Goal: Task Accomplishment & Management: Complete application form

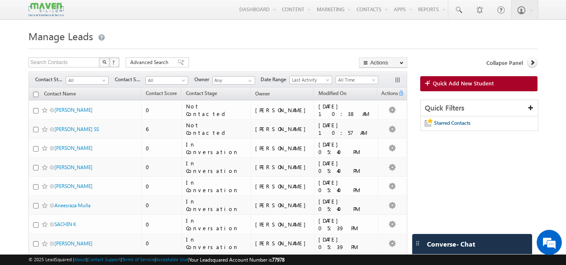
click at [491, 102] on div "Quick Filters" at bounding box center [480, 108] width 118 height 16
click at [531, 107] on icon at bounding box center [531, 108] width 6 height 6
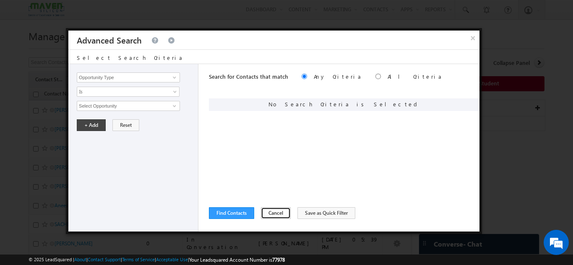
click at [280, 210] on button "Cancel" at bounding box center [276, 214] width 30 height 12
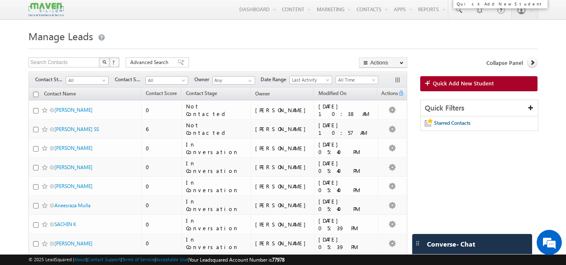
click at [429, 82] on span at bounding box center [429, 84] width 8 height 8
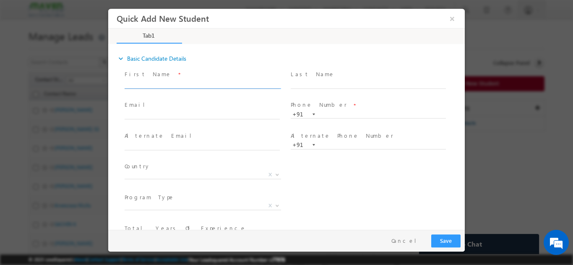
click at [188, 81] on input "text" at bounding box center [202, 84] width 155 height 8
paste input "chandrasekhar karudumpa"
click at [344, 79] on div "Last Name *" at bounding box center [372, 79] width 163 height 19
drag, startPoint x: 201, startPoint y: 83, endPoint x: 159, endPoint y: 83, distance: 41.9
click at [159, 83] on input "chandrasekhar karudumpa" at bounding box center [202, 84] width 155 height 8
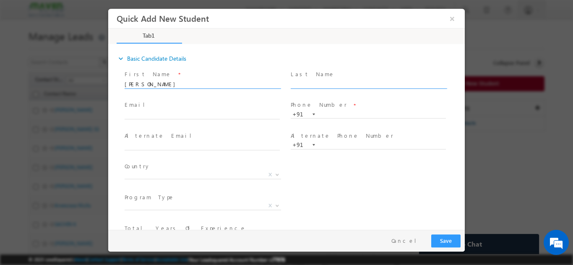
type input "chandrasekhar"
click at [331, 82] on input "text" at bounding box center [368, 84] width 155 height 8
paste input "karudumpa"
type input "karudumpa"
click input "text"
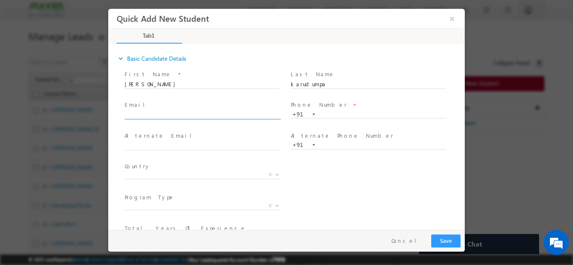
paste input "sudeepyadav@gmail.com"
type input "sudeepyadav@gmail.com"
click at [325, 110] on input "text" at bounding box center [368, 114] width 155 height 8
paste input "9346514385"
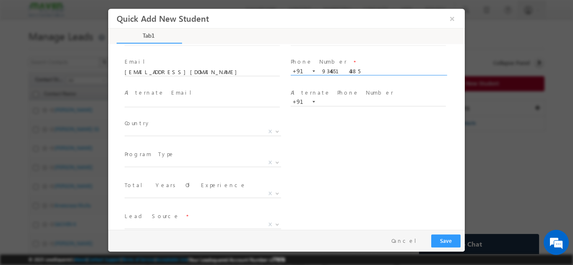
scroll to position [44, 0]
type input "9346514385"
click at [249, 131] on span "X" at bounding box center [203, 131] width 156 height 8
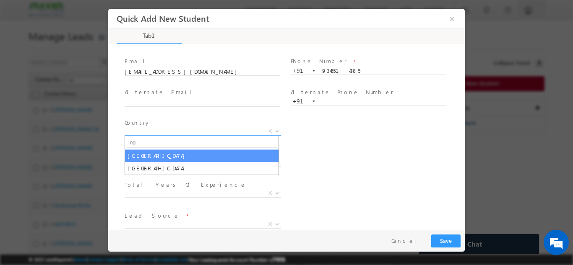
type input "ind"
select select "[GEOGRAPHIC_DATA]"
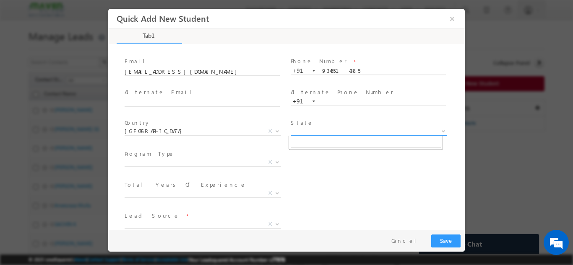
click at [323, 133] on span "X" at bounding box center [369, 131] width 156 height 8
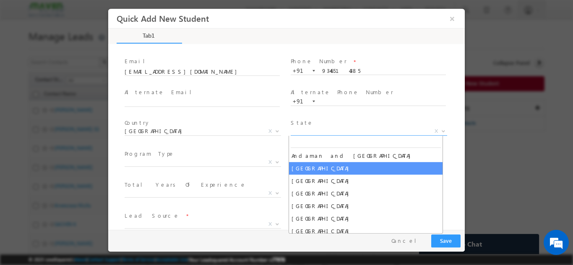
select select "Andhra Pradesh"
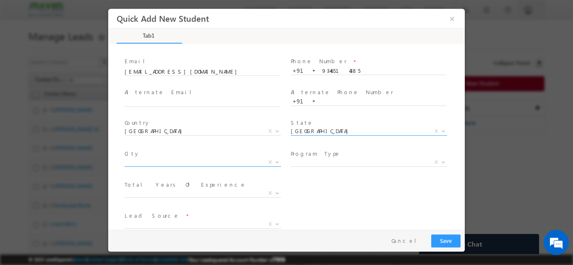
click at [215, 163] on span "X" at bounding box center [203, 162] width 156 height 8
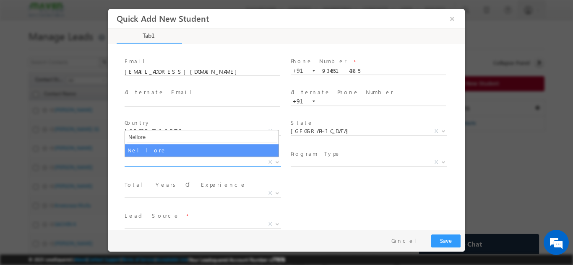
type input "Nellore"
select select "Nellore"
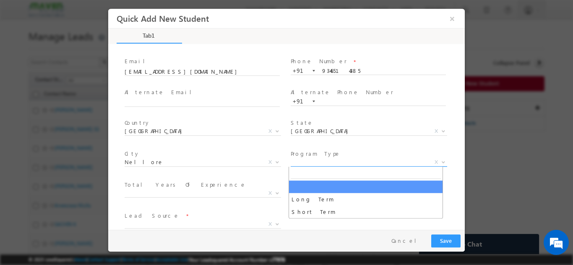
click at [295, 163] on span "X" at bounding box center [369, 162] width 156 height 8
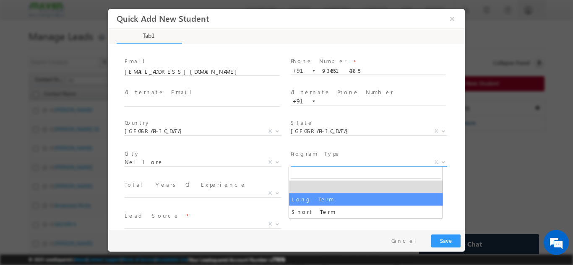
select select "Long Term"
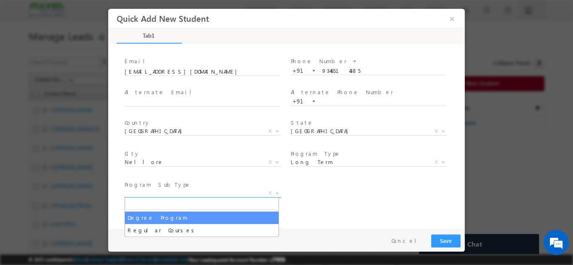
click at [245, 193] on span "X" at bounding box center [203, 193] width 156 height 8
select select "Degree Program"
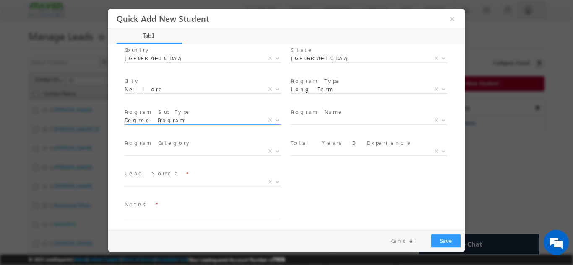
scroll to position [118, 0]
click at [321, 117] on span "X" at bounding box center [369, 119] width 156 height 8
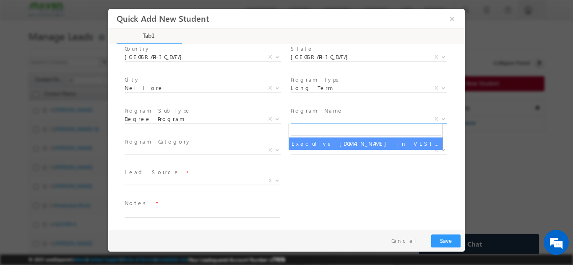
select select "Executive [DOMAIN_NAME] in VLSI Design"
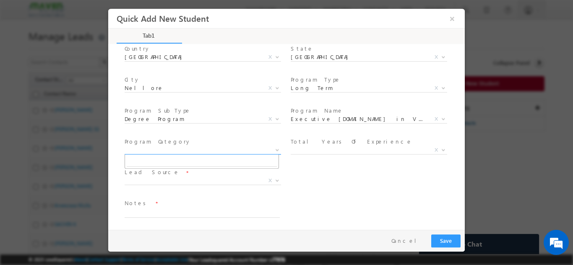
click at [246, 150] on span "X" at bounding box center [203, 150] width 156 height 8
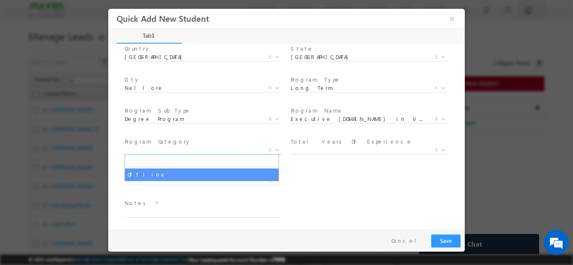
select select "Offline"
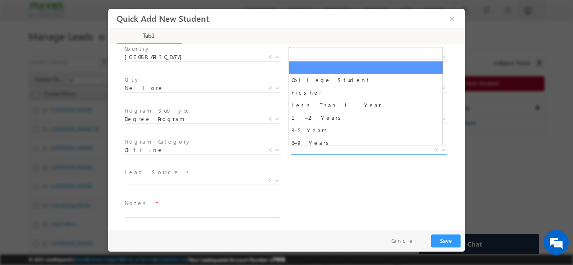
click at [345, 147] on span "X" at bounding box center [369, 150] width 156 height 8
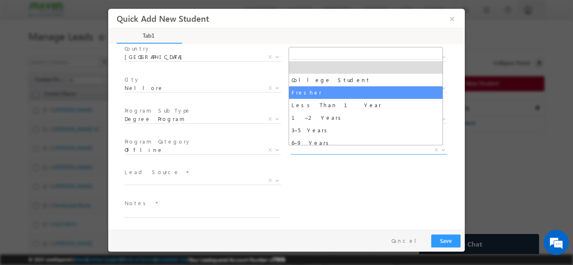
scroll to position [29, 0]
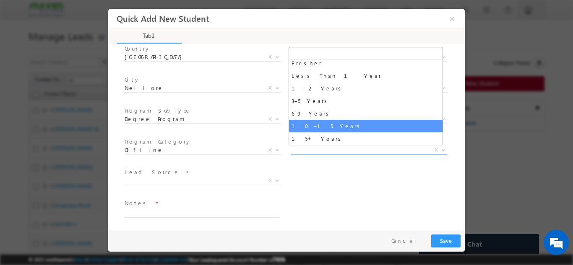
select select "10–15 Years"
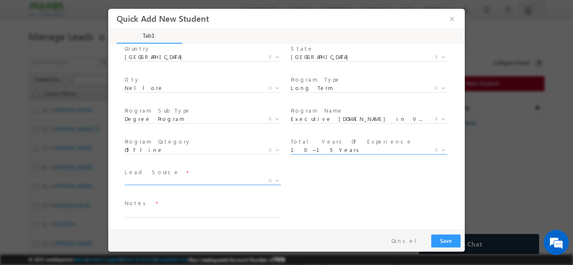
click at [209, 177] on span "X" at bounding box center [203, 181] width 156 height 8
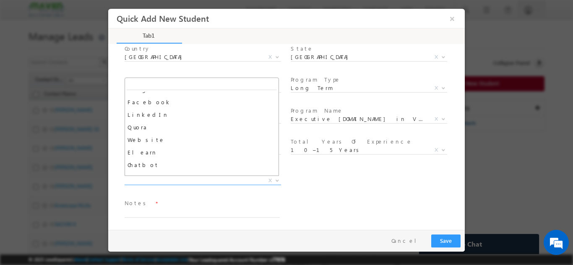
scroll to position [104, 0]
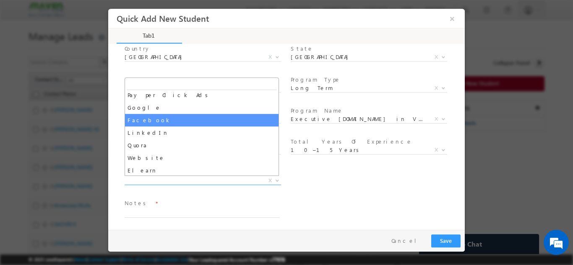
select select "Facebook"
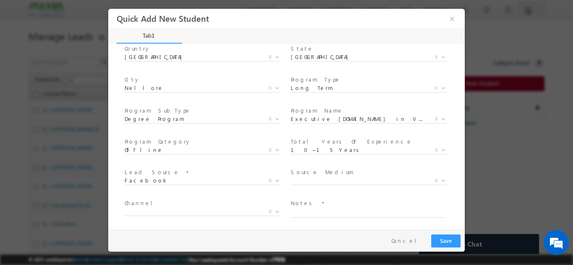
click at [203, 170] on span "Lead Source *" at bounding box center [202, 172] width 155 height 9
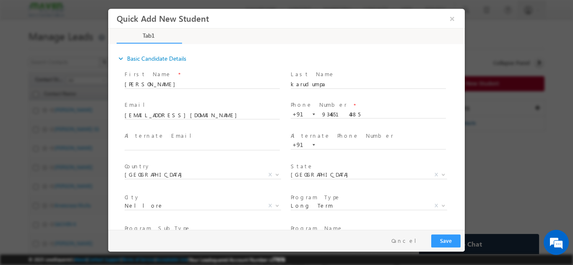
scroll to position [119, 0]
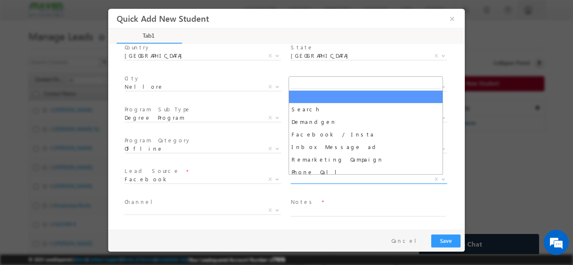
click at [315, 175] on span "X" at bounding box center [369, 179] width 156 height 8
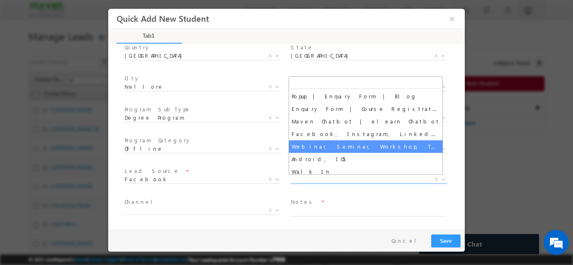
scroll to position [89, 0]
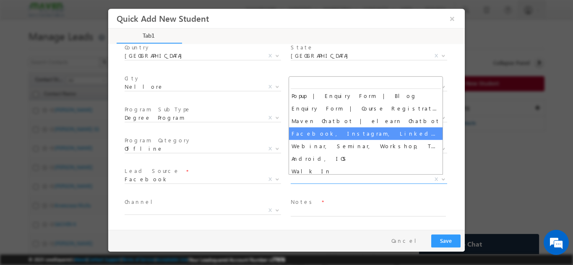
select select "Facebook, Instagram, LinkedIn, Twitter, YouTube, Quora"
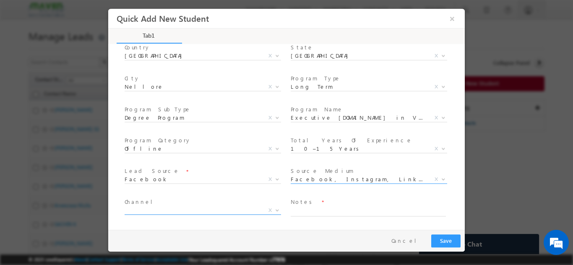
click at [200, 211] on span "X" at bounding box center [203, 210] width 156 height 8
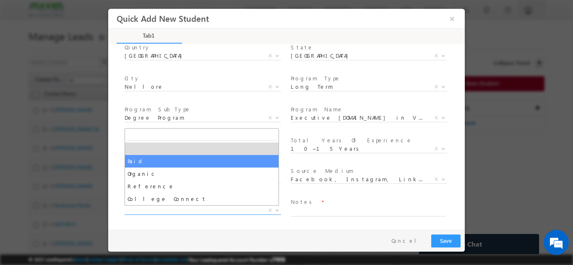
select select "Paid"
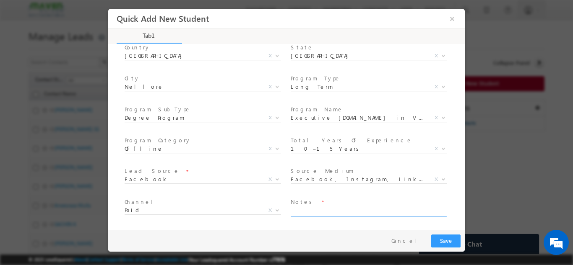
click at [330, 211] on textarea at bounding box center [368, 212] width 155 height 10
paste textarea "b.tech_-_electronics_and_instrumentation_engineering"
type textarea "b.tech_-_electronics_and_instrumentation_engineering"
click at [441, 237] on button "Save" at bounding box center [445, 240] width 29 height 13
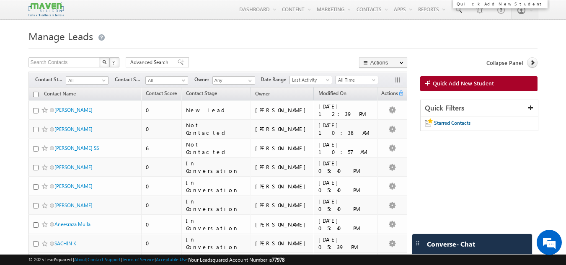
click at [454, 89] on link "Quick Add New Student" at bounding box center [480, 83] width 118 height 15
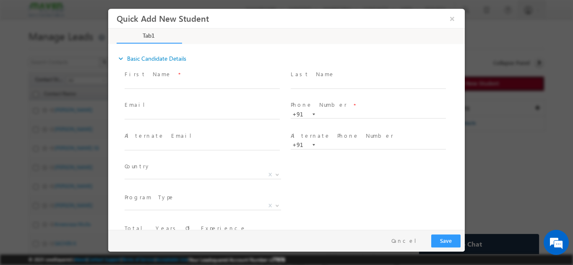
scroll to position [0, 0]
click at [193, 81] on input "text" at bounding box center [202, 84] width 155 height 8
drag, startPoint x: 161, startPoint y: 82, endPoint x: 207, endPoint y: 83, distance: 46.6
click at [207, 83] on input "Sooraj Rajpoot Sooraj Rajpoot" at bounding box center [202, 84] width 155 height 8
click at [154, 84] on input "[PERSON_NAME]" at bounding box center [202, 84] width 155 height 8
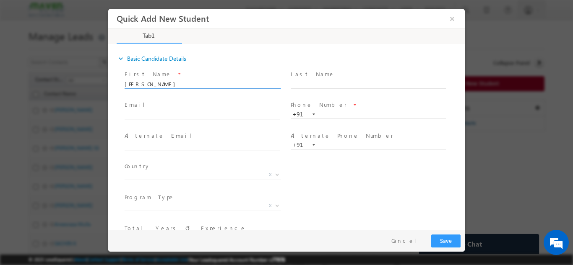
click at [154, 84] on input "[PERSON_NAME]" at bounding box center [202, 84] width 155 height 8
type input "Sooraj"
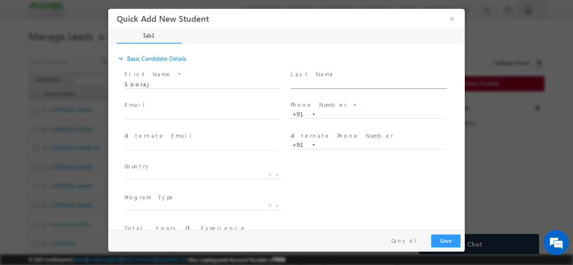
click at [351, 84] on input "text" at bounding box center [368, 84] width 155 height 8
paste input "Rajpoot"
type input "Rajpoot"
click at [336, 117] on input "text" at bounding box center [368, 114] width 155 height 8
click input "text"
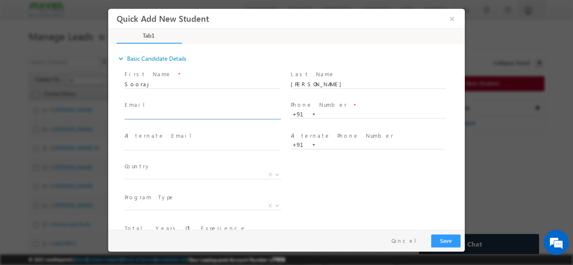
paste input "[EMAIL_ADDRESS][DOMAIN_NAME]"
type input "[EMAIL_ADDRESS][DOMAIN_NAME]"
click at [346, 112] on input "text" at bounding box center [368, 114] width 155 height 8
paste input "7607346363"
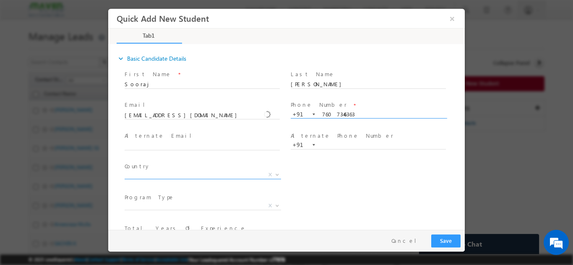
type input "7607346363"
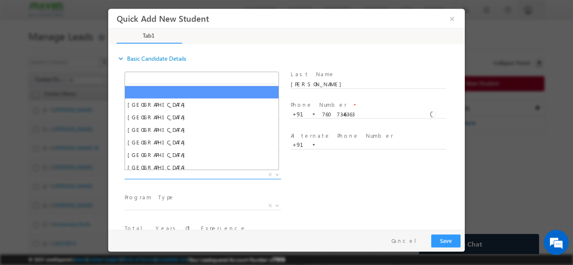
click at [230, 176] on span "X" at bounding box center [203, 175] width 156 height 8
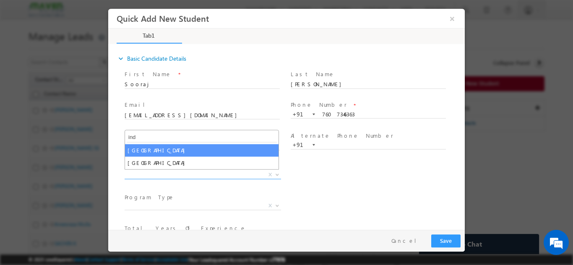
type input "ind"
select select "[GEOGRAPHIC_DATA]"
select select
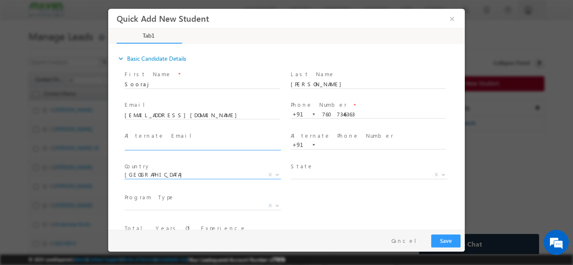
scroll to position [88, 0]
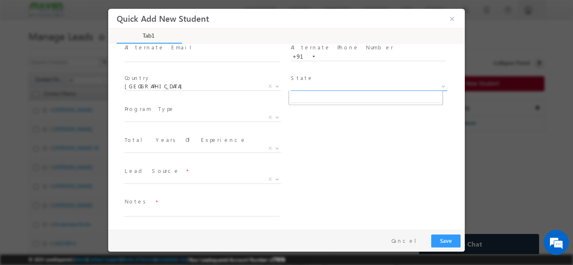
click at [314, 88] on span "X" at bounding box center [369, 86] width 156 height 8
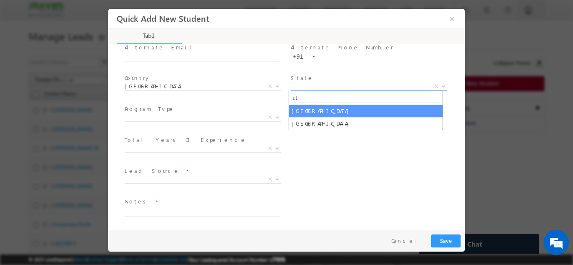
type input "ut"
select select "Uttar Pradesh"
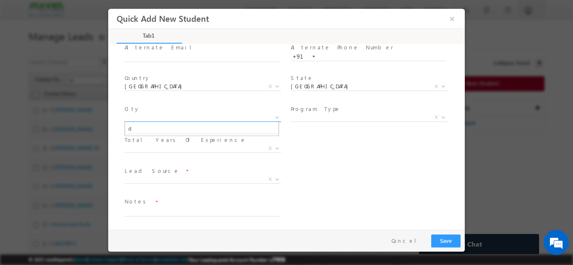
click at [235, 118] on span "X" at bounding box center [203, 117] width 156 height 8
type input "delhi"
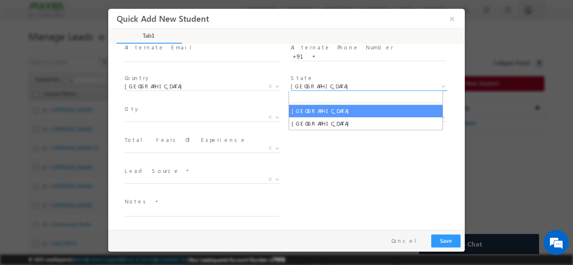
click at [312, 82] on span "Uttar Pradesh" at bounding box center [359, 86] width 136 height 8
type input "del"
select select "[GEOGRAPHIC_DATA]"
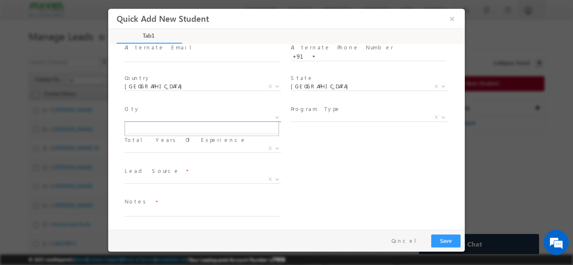
click at [223, 119] on span "X" at bounding box center [203, 117] width 156 height 8
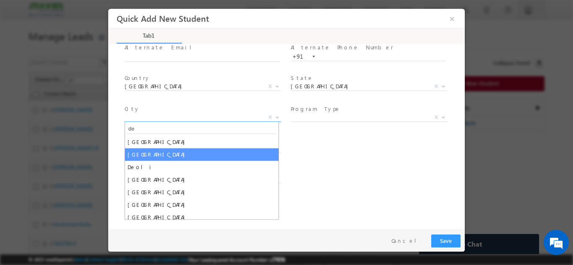
type input "de"
select select "[GEOGRAPHIC_DATA]"
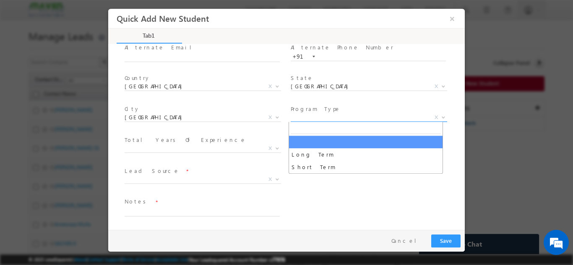
click at [333, 119] on span "X" at bounding box center [369, 117] width 156 height 8
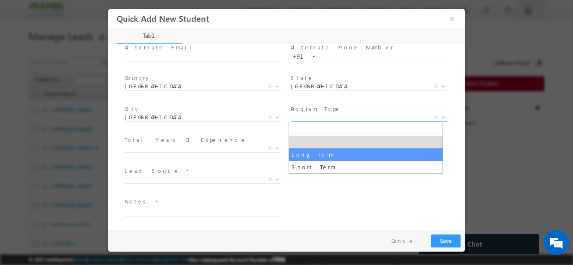
select select "Long Term"
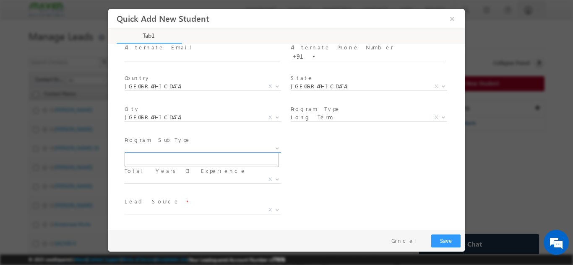
click at [226, 146] on span "X" at bounding box center [203, 148] width 156 height 8
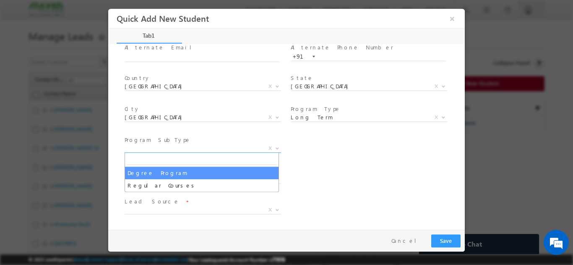
select select "Degree Program"
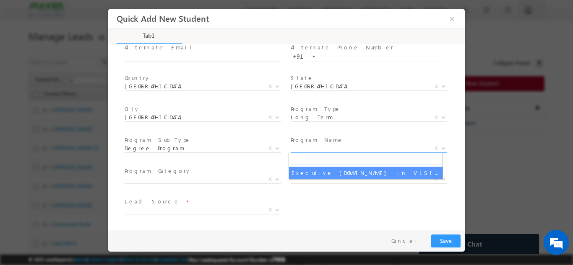
drag, startPoint x: 306, startPoint y: 149, endPoint x: 299, endPoint y: 173, distance: 25.3
select select "Executive [DOMAIN_NAME] in VLSI Design"
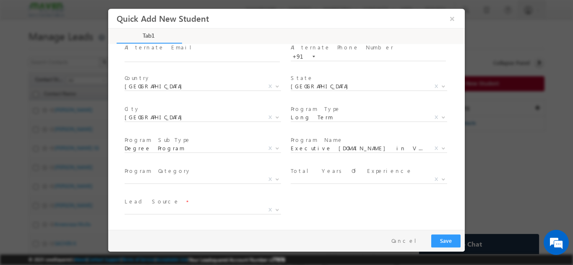
click at [299, 173] on label "Total Years Of Experience" at bounding box center [352, 171] width 122 height 8
click at [258, 174] on span "Program Category *" at bounding box center [202, 170] width 155 height 9
click at [243, 181] on span "X" at bounding box center [203, 179] width 156 height 8
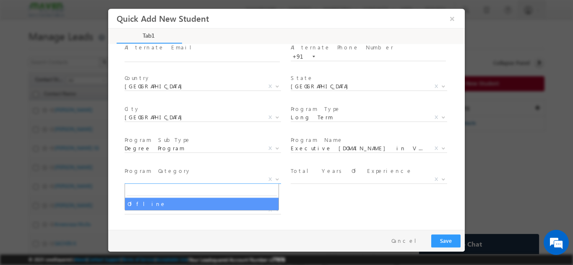
select select "Offline"
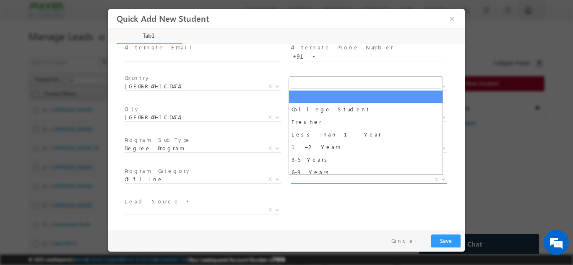
click at [335, 180] on span "X" at bounding box center [369, 179] width 156 height 8
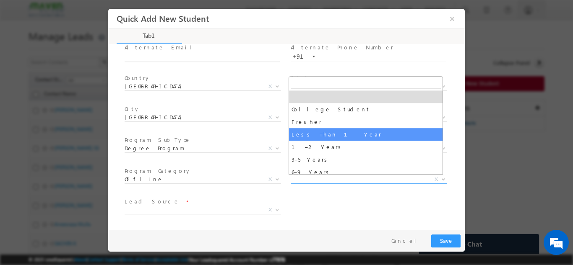
scroll to position [29, 0]
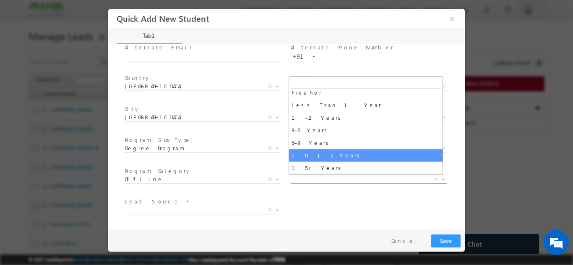
select select "10–15 Years"
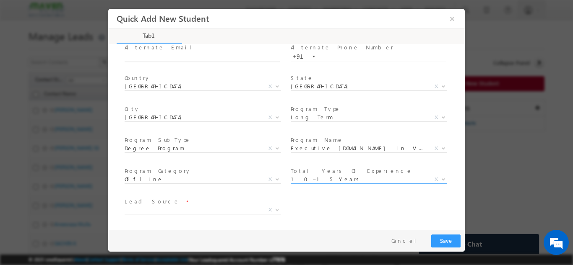
scroll to position [119, 0]
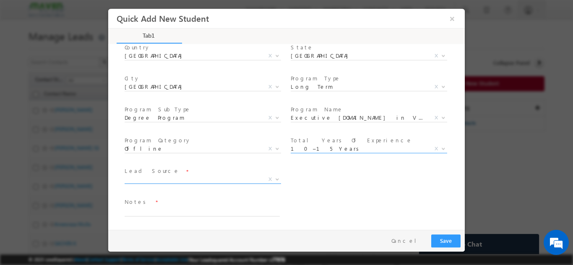
click at [180, 177] on span "X" at bounding box center [203, 179] width 156 height 8
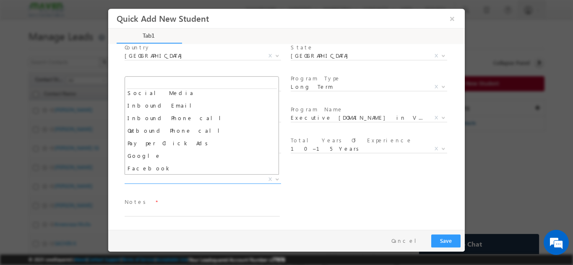
scroll to position [107, 0]
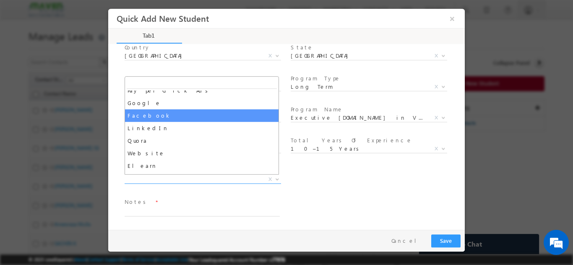
select select "Facebook"
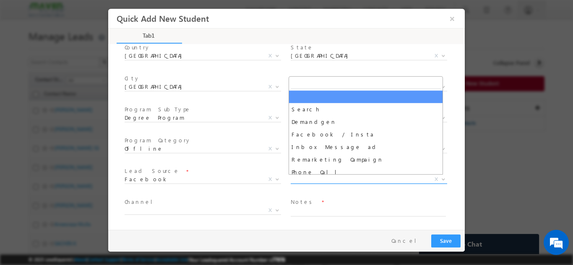
click at [312, 178] on span "X" at bounding box center [369, 179] width 156 height 8
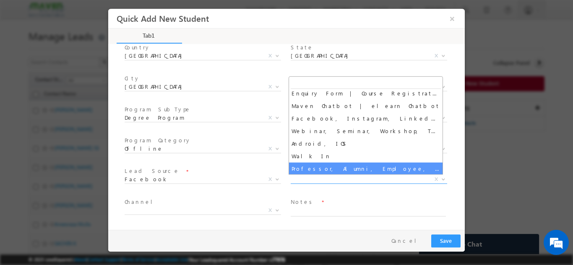
scroll to position [103, 0]
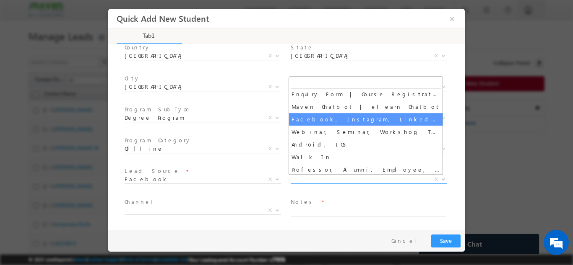
select select "Facebook, Instagram, LinkedIn, Twitter, YouTube, Quora"
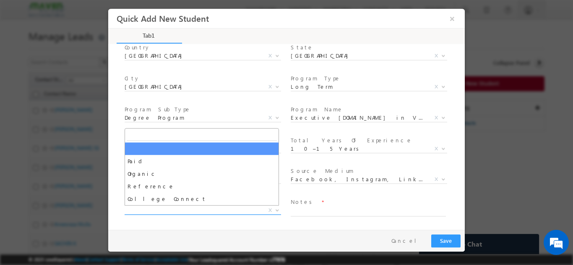
click at [226, 209] on span "X" at bounding box center [203, 210] width 156 height 8
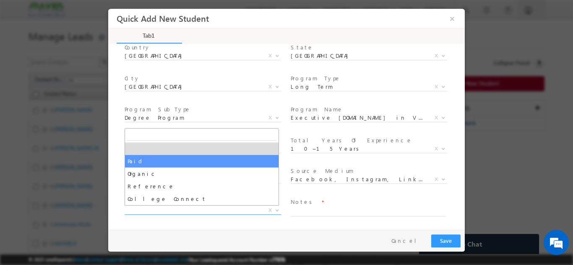
select select "Paid"
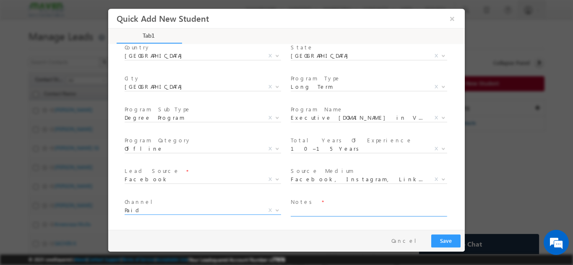
click at [328, 208] on textarea at bounding box center [368, 212] width 155 height 10
paste textarea "[DOMAIN_NAME]_-_electronics_and_communication_engineering"
type textarea "[DOMAIN_NAME]_-_electronics_and_communication_engineering"
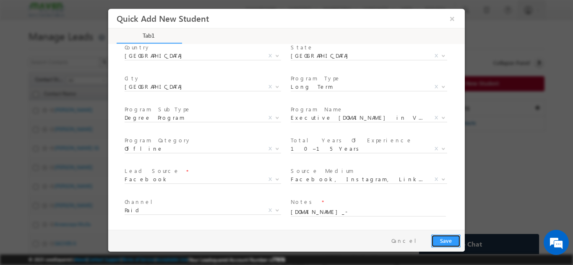
click at [456, 238] on button "Save" at bounding box center [445, 240] width 29 height 13
click at [455, 15] on button "×" at bounding box center [452, 18] width 14 height 16
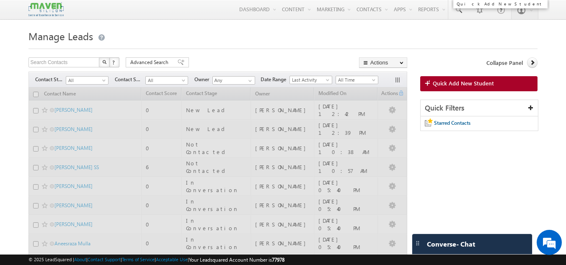
click at [462, 81] on span "Quick Add New Student" at bounding box center [463, 84] width 61 height 8
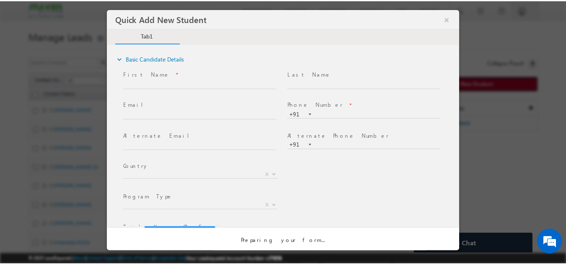
scroll to position [0, 0]
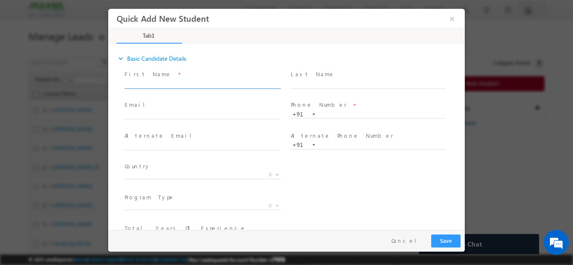
click at [185, 83] on input "text" at bounding box center [202, 84] width 155 height 8
paste input "Satya Srinivasa Arun Kumar Chavali"
drag, startPoint x: 175, startPoint y: 81, endPoint x: 223, endPoint y: 82, distance: 48.6
click at [223, 82] on input "Satya Srinivasa Arun Kumar Chavali" at bounding box center [202, 84] width 155 height 8
drag, startPoint x: 195, startPoint y: 81, endPoint x: 227, endPoint y: 120, distance: 51.2
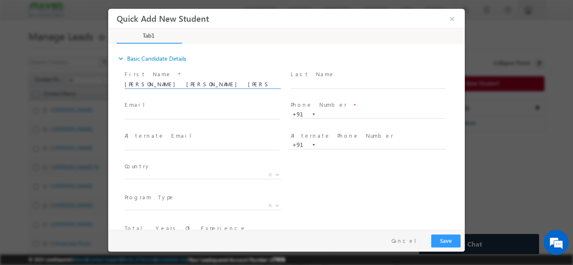
drag, startPoint x: 227, startPoint y: 120, endPoint x: 195, endPoint y: 83, distance: 49.0
type input "Satya Srinivasa Arun"
click at [337, 82] on input "text" at bounding box center [368, 84] width 155 height 8
paste input "Kumar Chavali"
type input "Kumar Chavali"
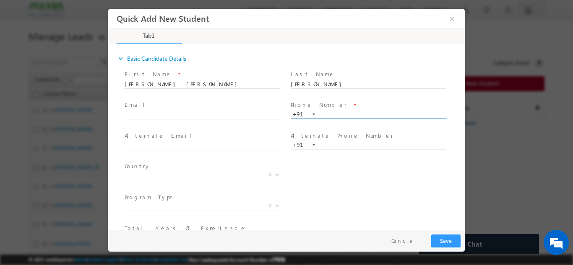
click at [335, 112] on input "text" at bounding box center [368, 114] width 155 height 8
paste input "9885578597"
type input "9885578597"
click input "text"
click at [451, 16] on button "×" at bounding box center [452, 18] width 14 height 16
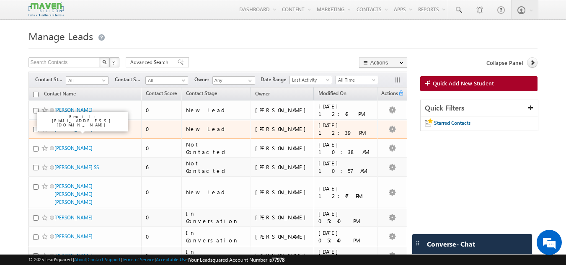
click at [73, 132] on link "chandrasekhar karudumpa" at bounding box center [74, 129] width 38 height 6
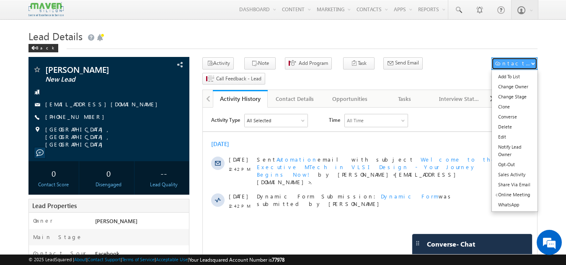
click at [509, 67] on div "Contact Actions" at bounding box center [514, 64] width 36 height 8
click at [506, 95] on link "Change Stage" at bounding box center [515, 97] width 46 height 10
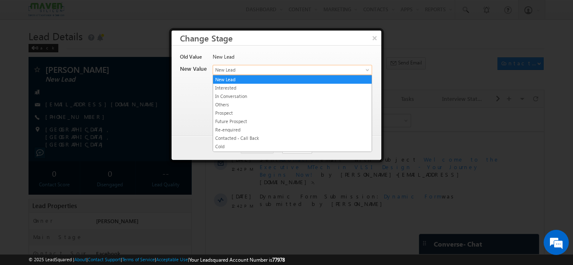
click at [237, 68] on span "New Lead" at bounding box center [278, 70] width 131 height 8
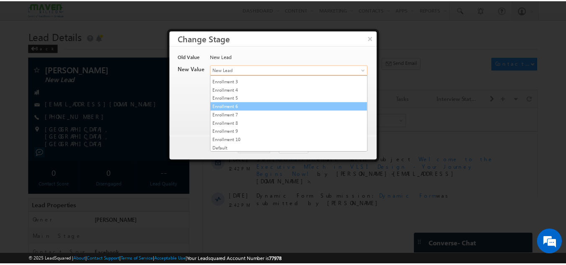
scroll to position [158, 0]
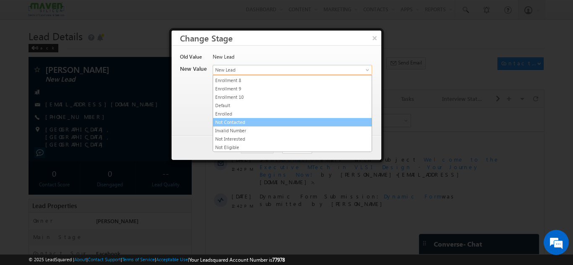
click at [247, 124] on link "Not Contacted" at bounding box center [292, 123] width 158 height 8
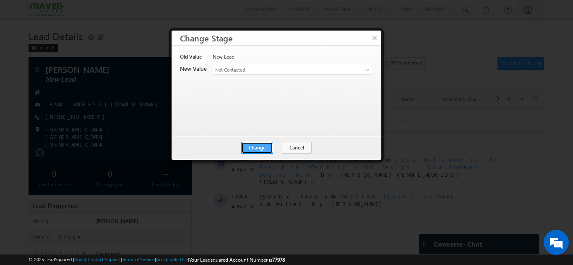
click at [260, 146] on button "Change" at bounding box center [257, 148] width 32 height 12
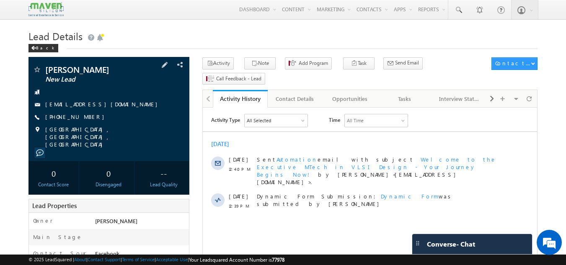
drag, startPoint x: 86, startPoint y: 122, endPoint x: 58, endPoint y: 128, distance: 28.4
click at [58, 122] on span "[PHONE_NUMBER]" at bounding box center [76, 117] width 63 height 8
copy span "9346514385"
click at [492, 91] on span at bounding box center [492, 98] width 5 height 15
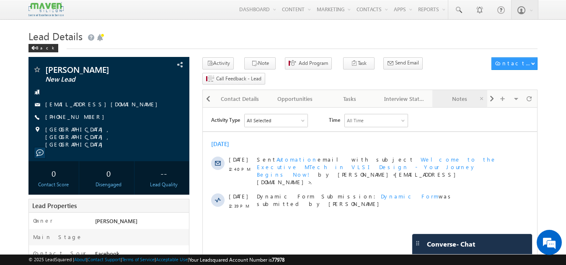
click at [455, 94] on div "Notes" at bounding box center [459, 99] width 41 height 10
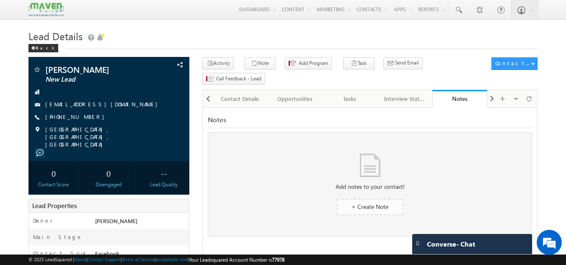
click at [365, 203] on span "+ Create Note" at bounding box center [370, 207] width 37 height 8
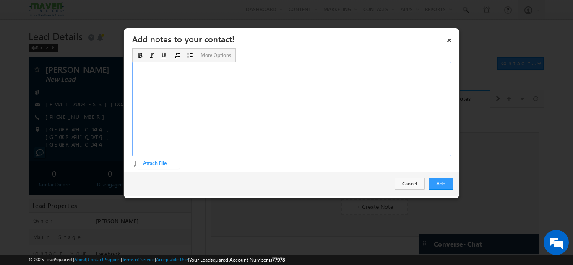
click at [267, 120] on div "Rich Text Editor, Description-inline-editor-div" at bounding box center [291, 109] width 319 height 94
click at [184, 67] on div "understands only telgue" at bounding box center [291, 109] width 319 height 94
click at [207, 69] on div "understands only telague" at bounding box center [291, 109] width 319 height 94
click at [186, 69] on div "understands only telague" at bounding box center [291, 109] width 319 height 94
click at [200, 71] on div "understands only telugue" at bounding box center [291, 109] width 319 height 94
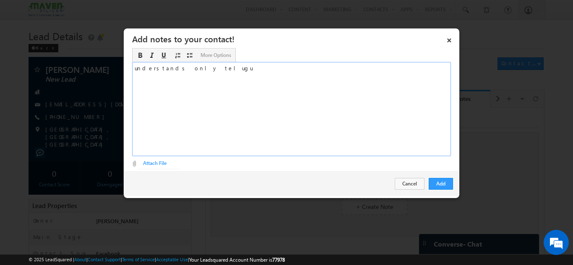
drag, startPoint x: 187, startPoint y: 68, endPoint x: 242, endPoint y: 109, distance: 68.3
click at [242, 109] on div "understands only telugu" at bounding box center [291, 109] width 319 height 94
click at [191, 68] on div "understands only telugu" at bounding box center [291, 109] width 319 height 94
click at [278, 91] on div "understands only telugu" at bounding box center [291, 109] width 319 height 94
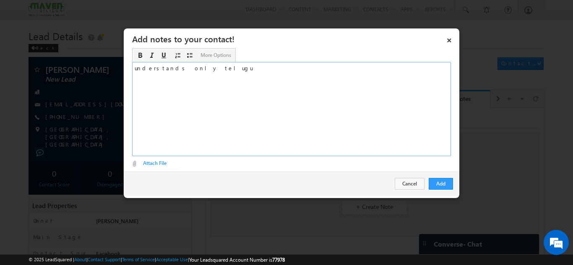
click at [135, 69] on div "understands only telugu" at bounding box center [291, 109] width 319 height 94
click at [452, 180] on button "Add" at bounding box center [441, 184] width 24 height 12
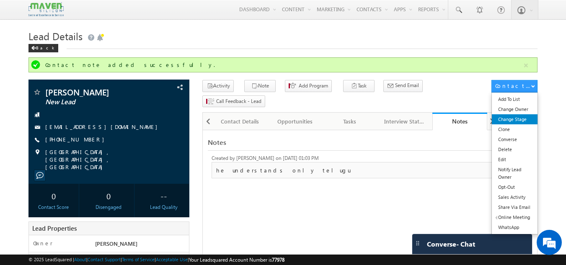
click at [515, 116] on link "Change Stage" at bounding box center [515, 119] width 46 height 10
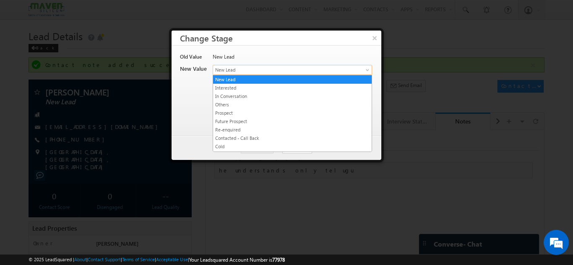
click at [283, 70] on span "New Lead" at bounding box center [278, 70] width 131 height 8
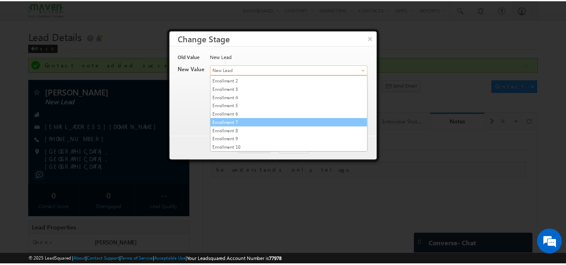
scroll to position [158, 0]
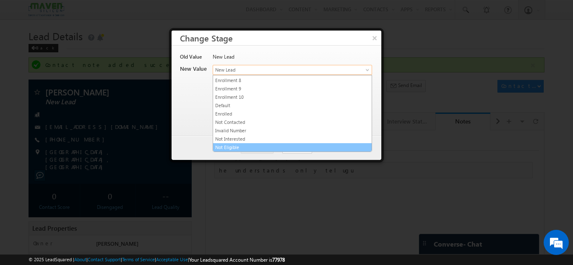
click at [245, 150] on link "Not Eligible" at bounding box center [292, 148] width 158 height 8
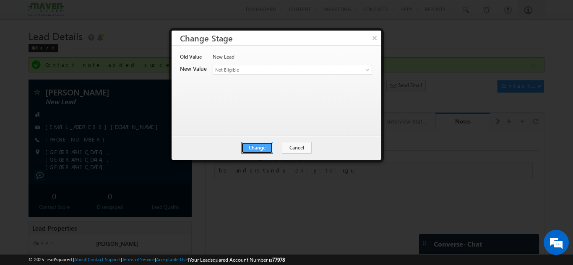
click at [260, 146] on button "Change" at bounding box center [257, 148] width 32 height 12
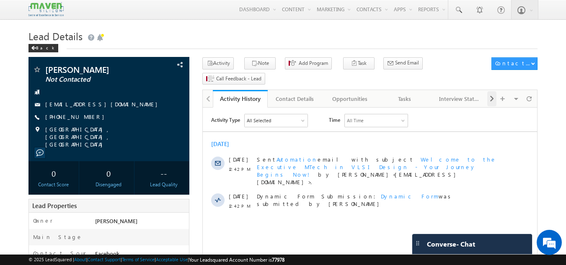
click at [494, 91] on span at bounding box center [492, 98] width 5 height 15
click at [455, 94] on div "Notes" at bounding box center [459, 99] width 41 height 10
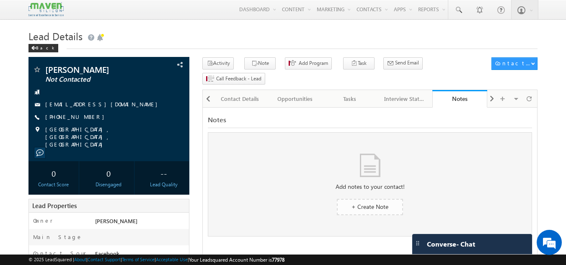
click at [358, 203] on span "+ Create Note" at bounding box center [370, 207] width 37 height 8
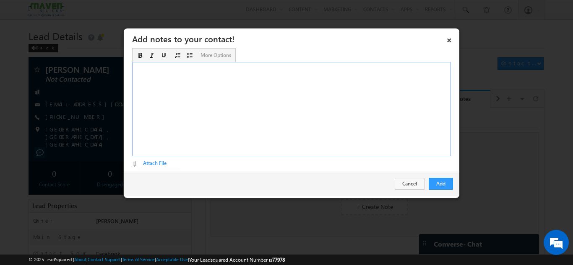
click at [220, 94] on div "Rich Text Editor, Description-inline-editor-div" at bounding box center [291, 109] width 319 height 94
click at [436, 187] on button "Add" at bounding box center [441, 184] width 24 height 12
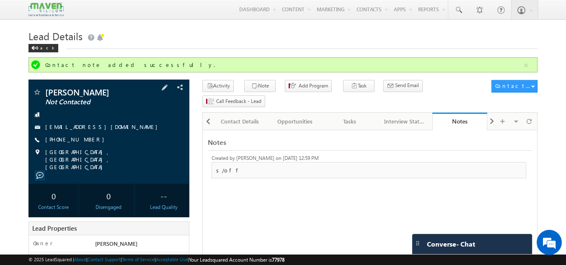
click at [86, 140] on div "[PHONE_NUMBER]" at bounding box center [109, 140] width 153 height 8
click at [85, 140] on div "[PHONE_NUMBER]" at bounding box center [109, 140] width 153 height 8
copy div "[PHONE_NUMBER]"
